Goal: Transaction & Acquisition: Purchase product/service

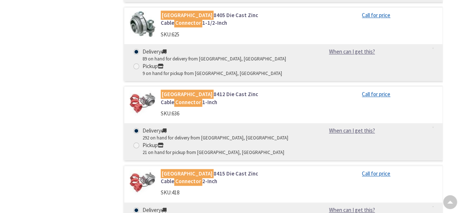
click at [61, 103] on div "Filters 43 items Pickup Today Boston, MA (0 mi) (22) Medford, MA (5.94 mi) (13)…" at bounding box center [63, 164] width 91 height 793
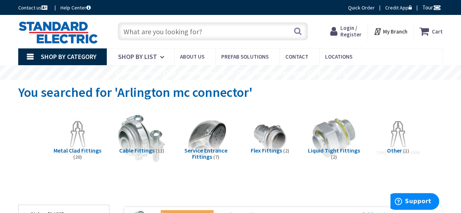
click at [170, 31] on input "text" at bounding box center [213, 31] width 190 height 18
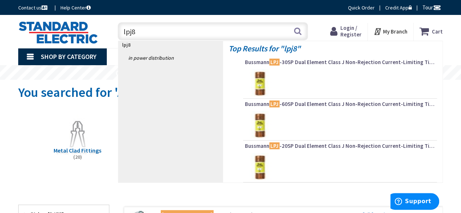
type input "lpj80"
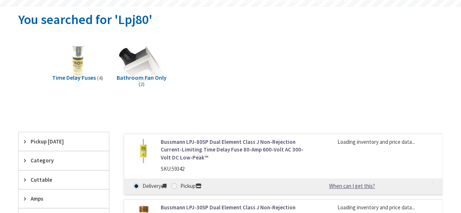
scroll to position [109, 0]
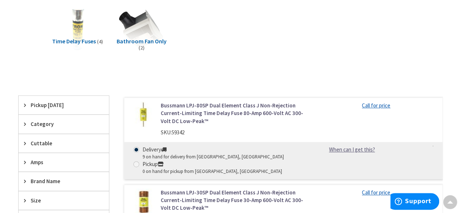
click at [234, 112] on link "Bussmann LPJ-80SP Dual Element Class J Non-Rejection Current-Limiting Time Dela…" at bounding box center [233, 113] width 144 height 23
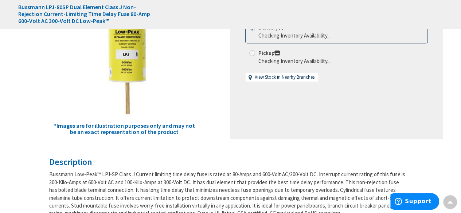
scroll to position [73, 0]
